Goal: Contribute content

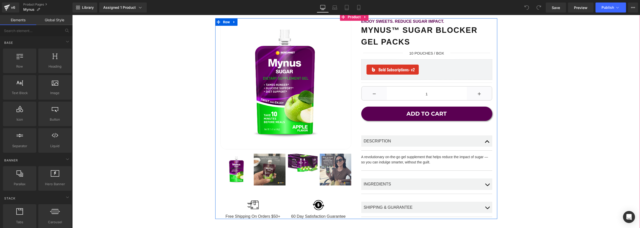
scroll to position [75, 0]
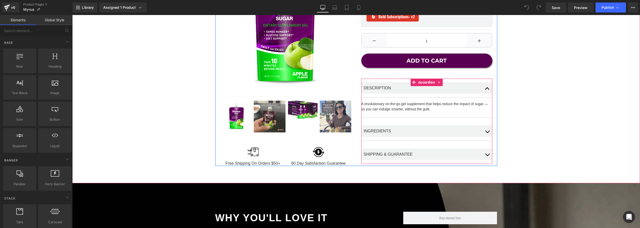
click at [485, 130] on button "button" at bounding box center [487, 131] width 10 height 19
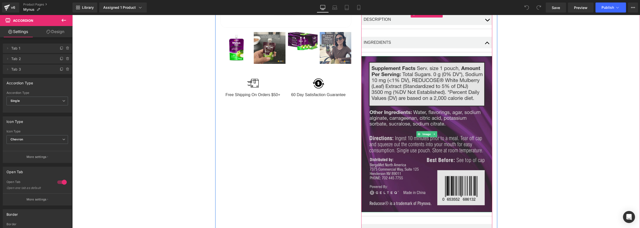
scroll to position [100, 0]
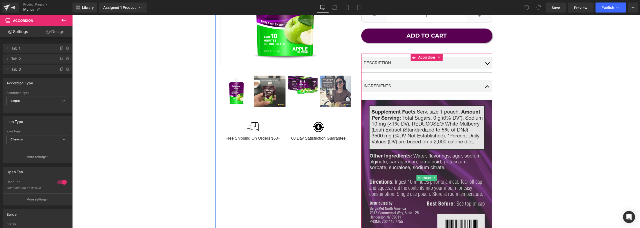
click at [423, 115] on img at bounding box center [426, 178] width 131 height 156
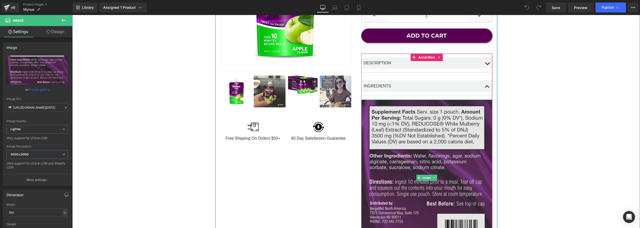
click at [418, 125] on img at bounding box center [426, 178] width 131 height 156
click at [416, 122] on img at bounding box center [426, 178] width 131 height 156
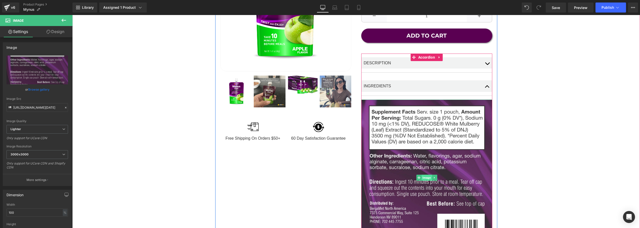
click at [426, 177] on span "Image" at bounding box center [427, 178] width 10 height 6
click at [424, 177] on span "Image" at bounding box center [427, 178] width 10 height 6
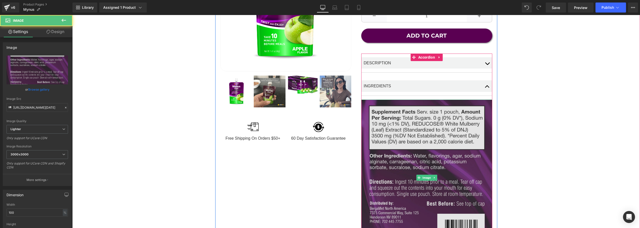
click at [375, 119] on img at bounding box center [426, 178] width 131 height 156
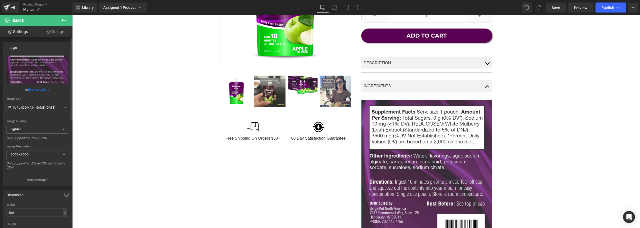
click at [41, 89] on link "Browse gallery" at bounding box center [38, 89] width 21 height 9
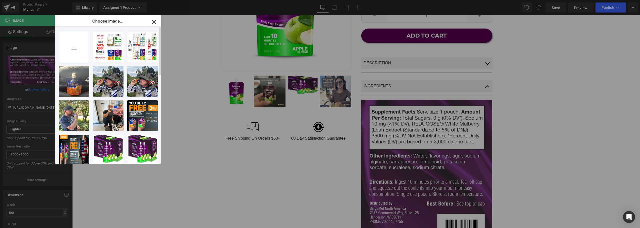
click at [79, 45] on input "file" at bounding box center [74, 47] width 30 height 30
type input "C:\fakepath\Mynus Pouches [DATE] Back.png"
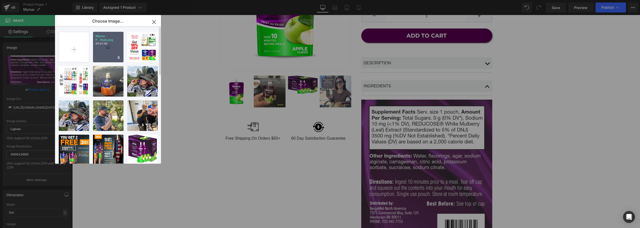
click at [110, 37] on p "Mynus P...Back.png" at bounding box center [109, 38] width 26 height 8
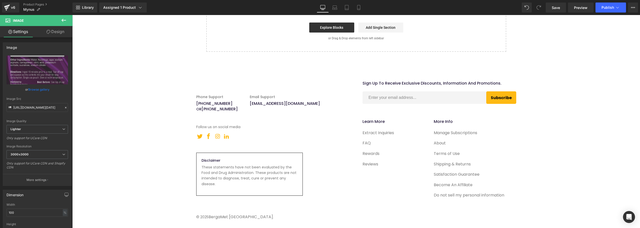
scroll to position [2234, 0]
click at [556, 6] on span "Save" at bounding box center [556, 7] width 8 height 5
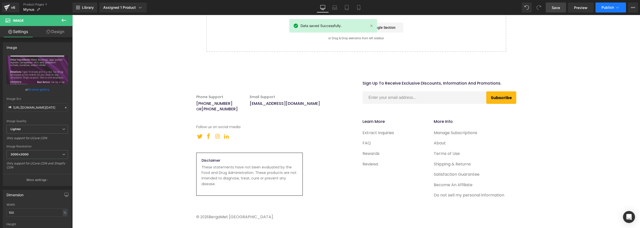
click at [608, 8] on span "Publish" at bounding box center [608, 8] width 13 height 4
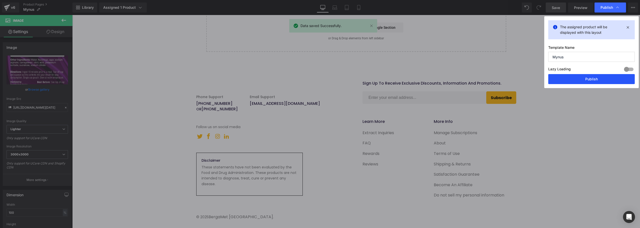
click at [589, 79] on button "Publish" at bounding box center [591, 79] width 87 height 10
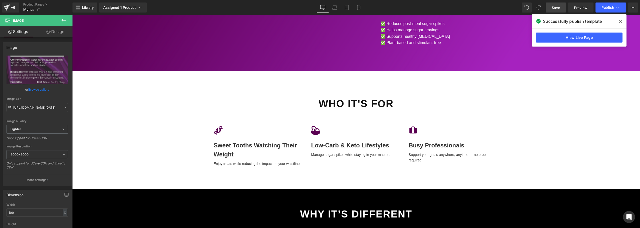
scroll to position [1059, 0]
